Goal: Transaction & Acquisition: Purchase product/service

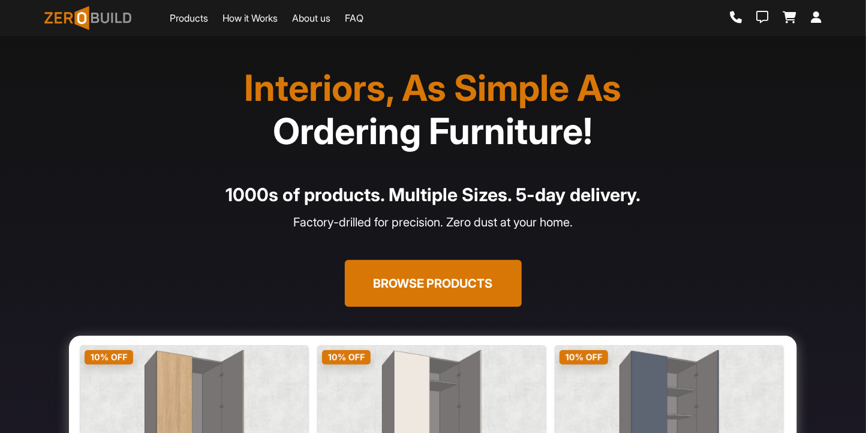
click at [412, 293] on button "Browse Products" at bounding box center [433, 283] width 177 height 47
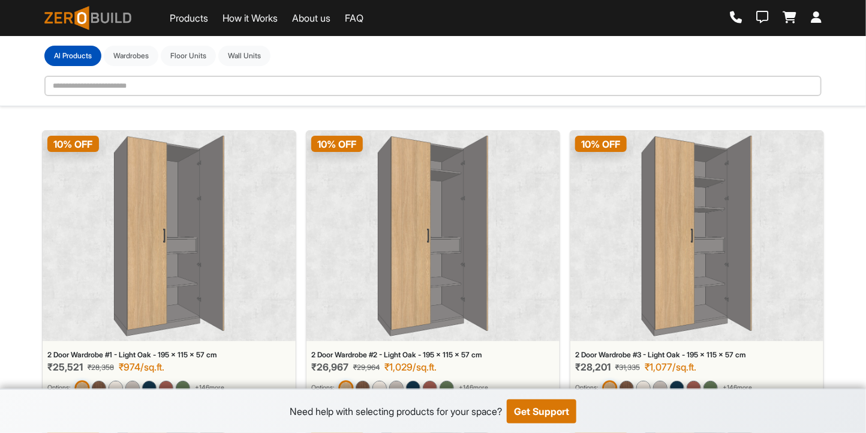
click at [419, 250] on img at bounding box center [433, 236] width 110 height 200
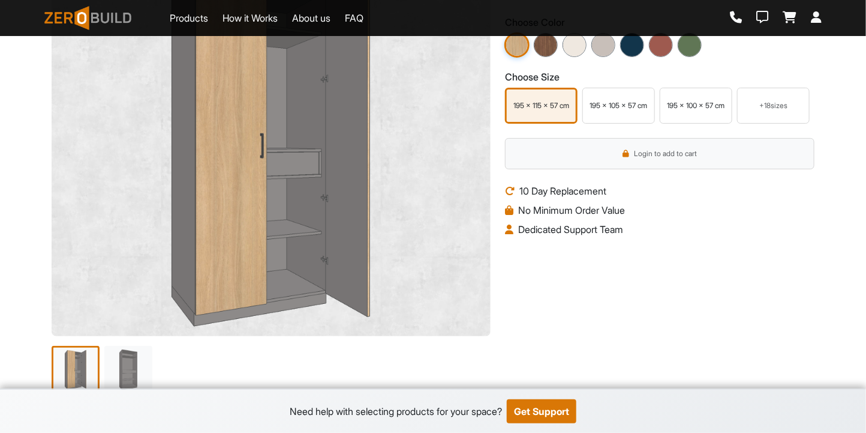
scroll to position [124, 0]
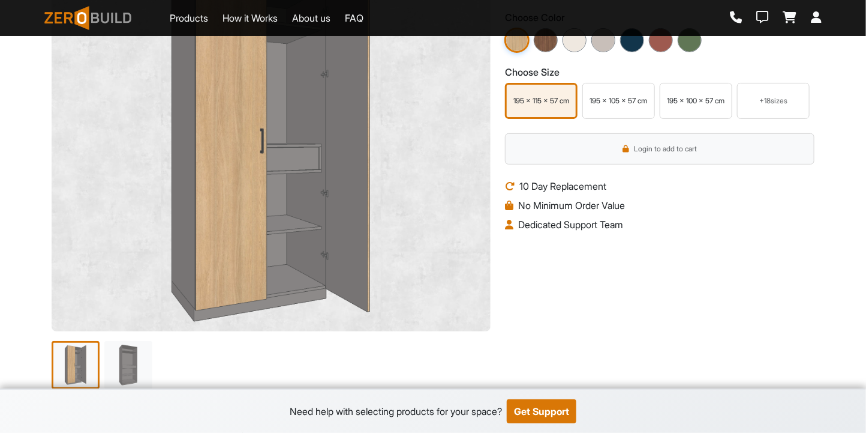
click at [544, 187] on li "10 Day Replacement" at bounding box center [660, 186] width 310 height 14
click at [549, 208] on li "No Minimum Order Value" at bounding box center [660, 205] width 310 height 14
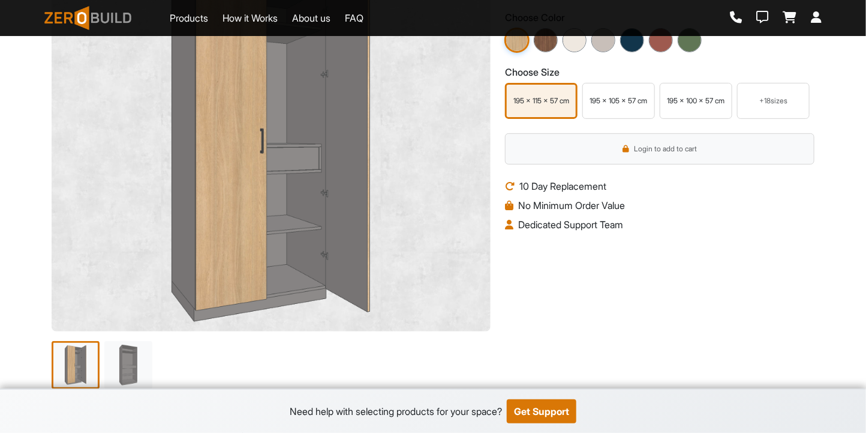
click at [550, 223] on li "Dedicated Support Team" at bounding box center [660, 224] width 310 height 14
click at [592, 223] on li "Dedicated Support Team" at bounding box center [660, 224] width 310 height 14
click at [649, 233] on div "2 Door Wardrobe #2 - Light Oak - 195 x 115 x 57 cm ₹26,967 ₹29,964 ₹1,029/sq.ft…" at bounding box center [660, 173] width 324 height 442
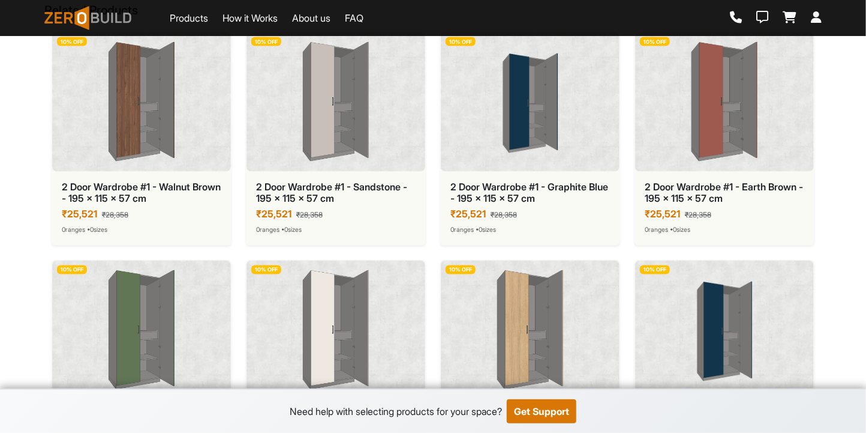
scroll to position [0, 0]
